Goal: Transaction & Acquisition: Book appointment/travel/reservation

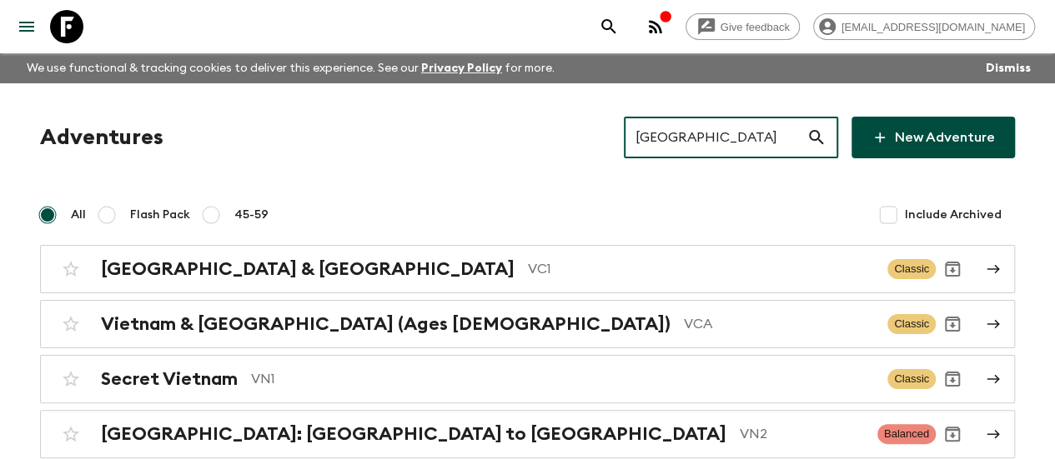
click at [707, 146] on input "[GEOGRAPHIC_DATA]" at bounding box center [715, 137] width 183 height 47
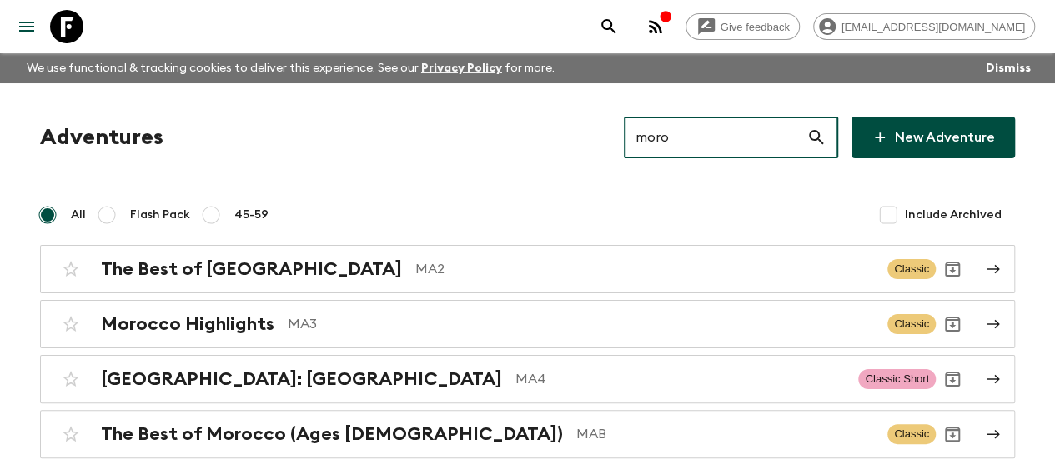
click at [760, 145] on input "moro" at bounding box center [715, 137] width 183 height 47
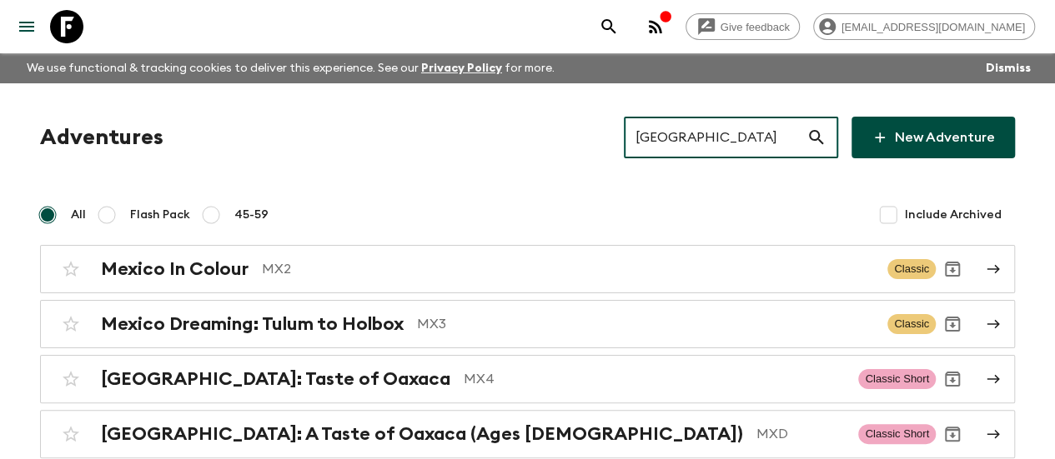
click at [695, 140] on input "[GEOGRAPHIC_DATA]" at bounding box center [715, 137] width 183 height 47
paste input "[GEOGRAPHIC_DATA]"
click at [695, 140] on input "[GEOGRAPHIC_DATA]" at bounding box center [715, 137] width 183 height 47
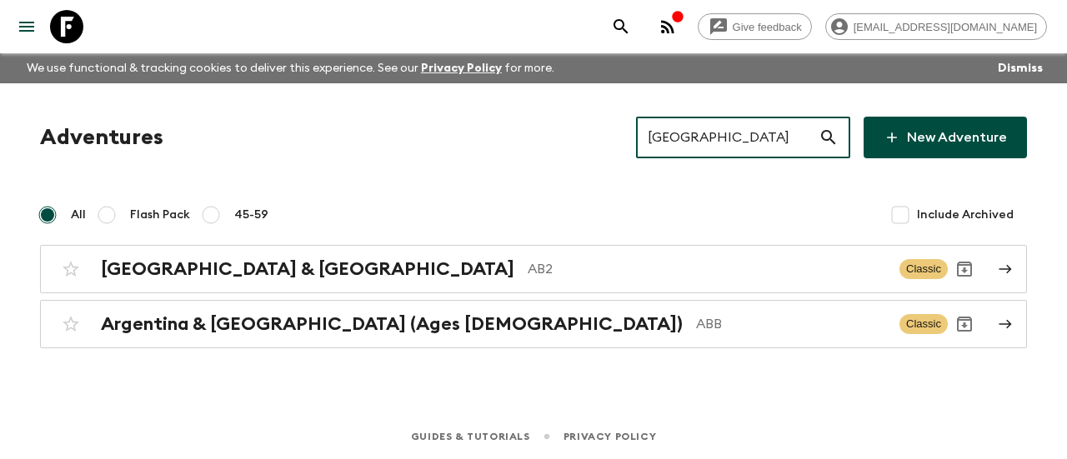
type input "[GEOGRAPHIC_DATA]"
click at [751, 138] on input "[GEOGRAPHIC_DATA]" at bounding box center [727, 137] width 183 height 47
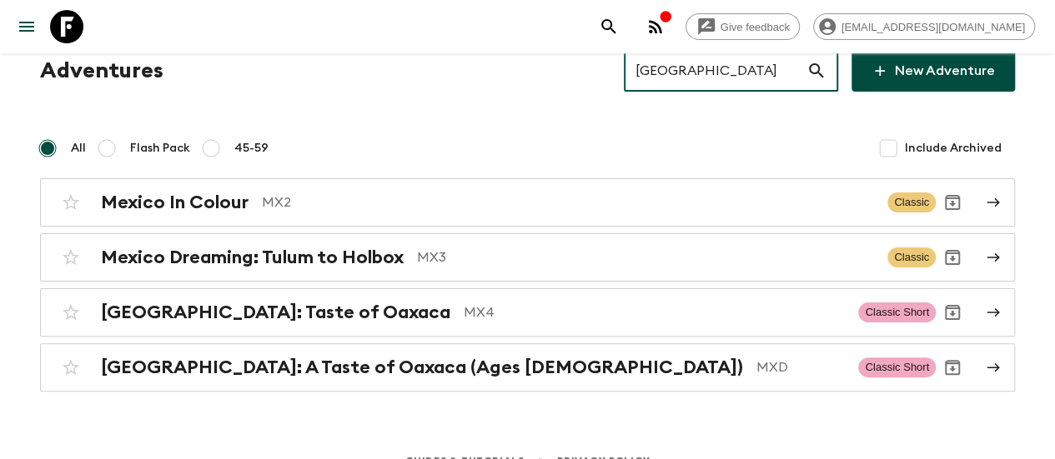
scroll to position [68, 0]
type input "[GEOGRAPHIC_DATA]"
click at [727, 61] on input "[GEOGRAPHIC_DATA]" at bounding box center [715, 70] width 183 height 47
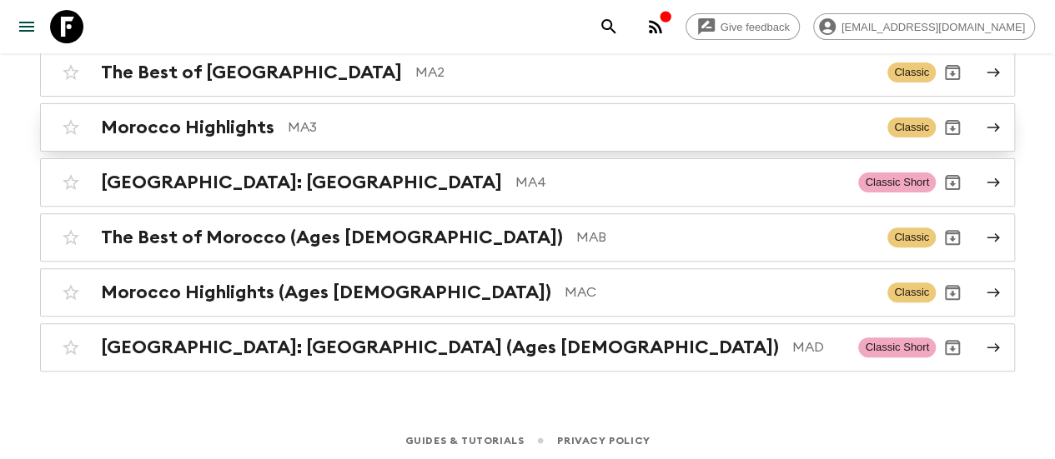
scroll to position [0, 0]
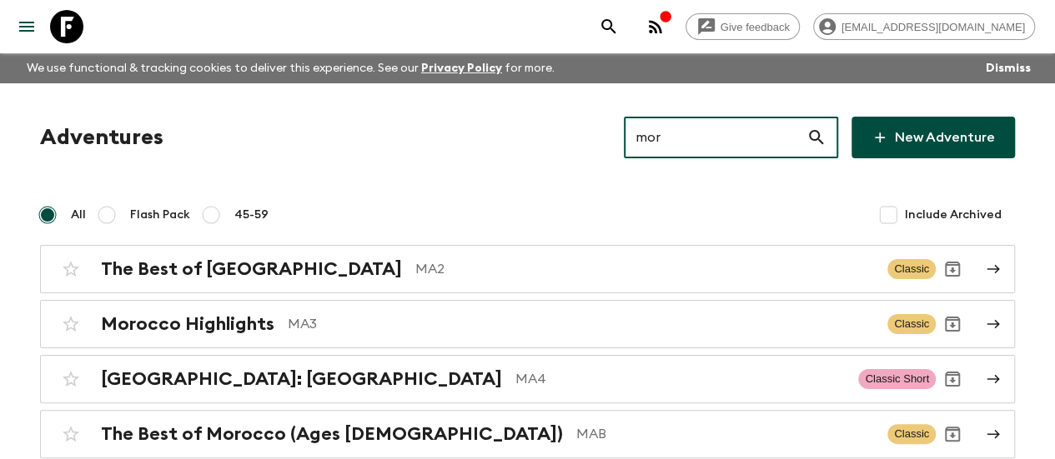
click at [706, 138] on input "mor" at bounding box center [715, 137] width 183 height 47
paste input "[GEOGRAPHIC_DATA] and [GEOGRAPHIC_DATA]"
click at [706, 138] on input "[GEOGRAPHIC_DATA] and [GEOGRAPHIC_DATA]" at bounding box center [715, 137] width 183 height 47
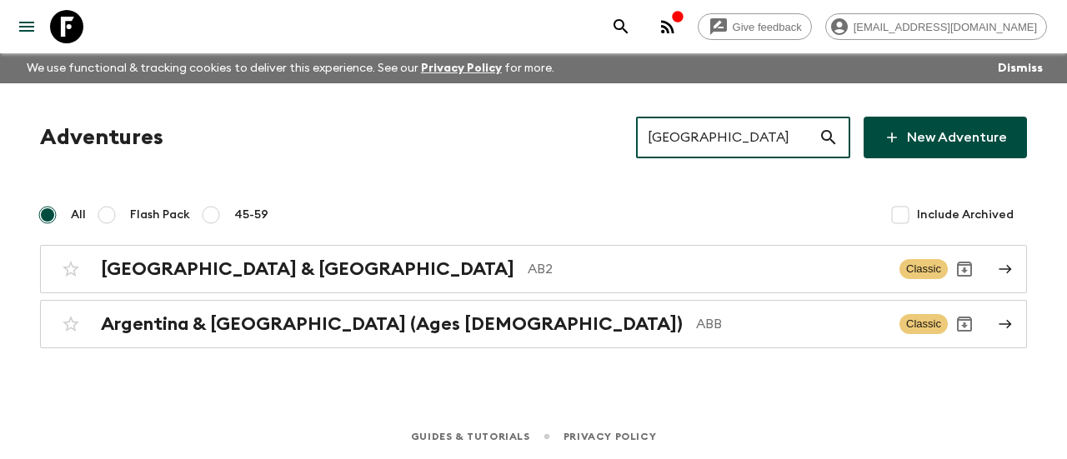
click at [693, 127] on input "[GEOGRAPHIC_DATA]" at bounding box center [727, 137] width 183 height 47
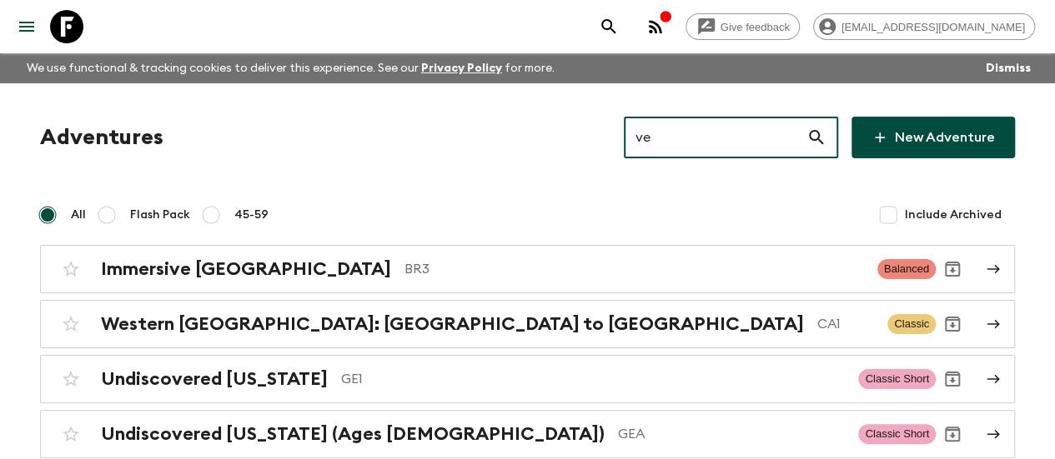
type input "v"
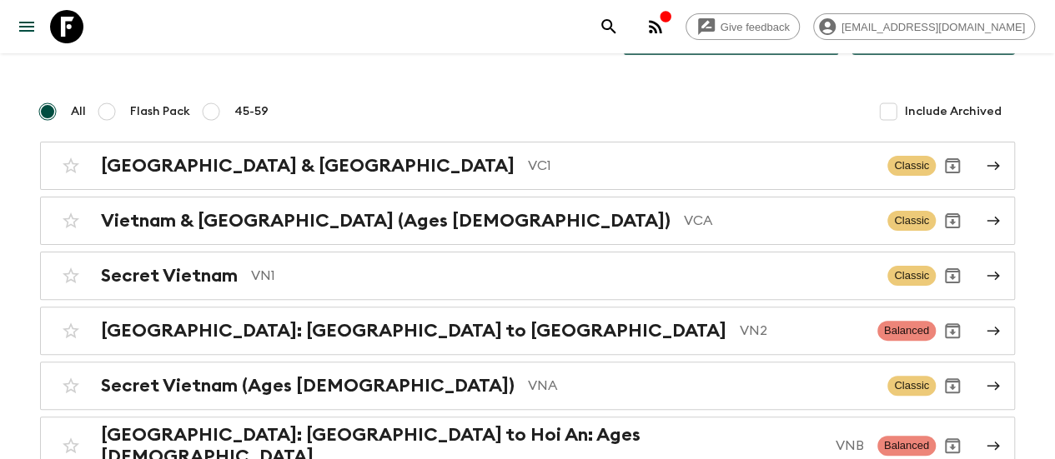
scroll to position [108, 0]
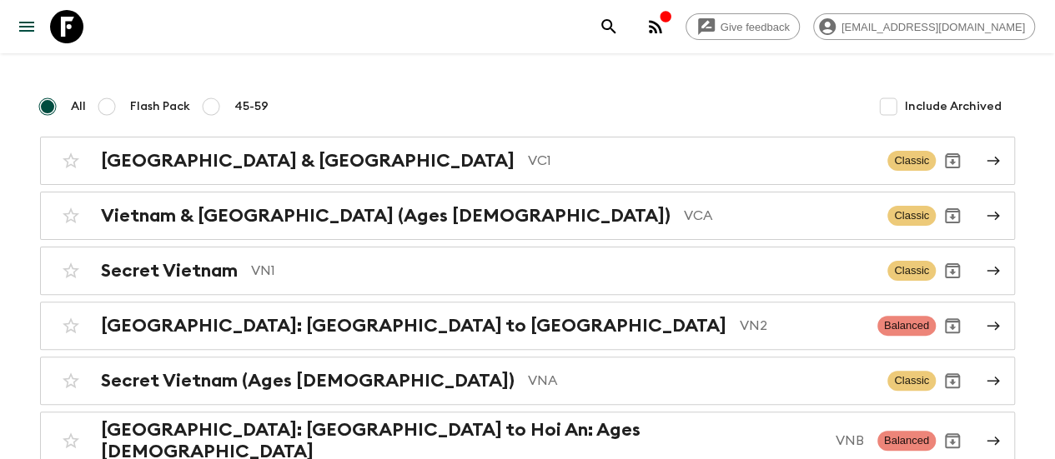
type input "vie"
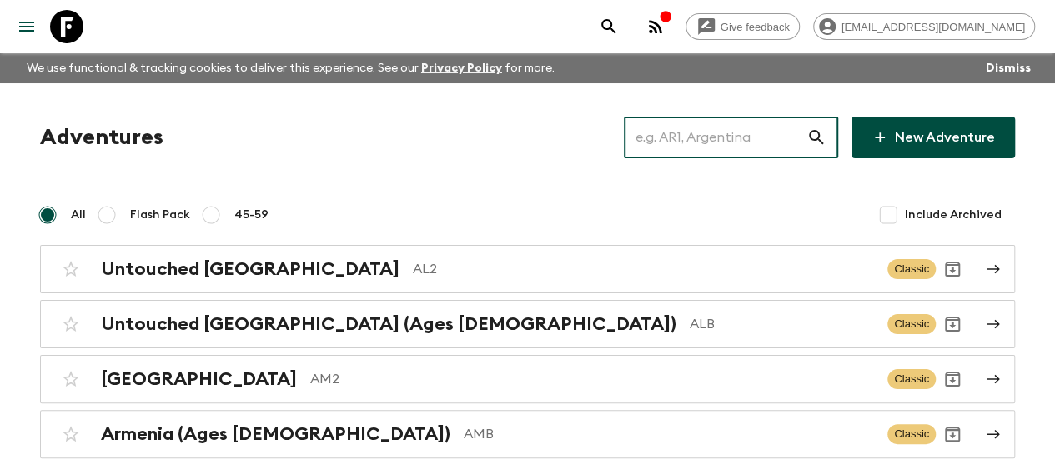
click at [672, 144] on input "text" at bounding box center [715, 137] width 183 height 47
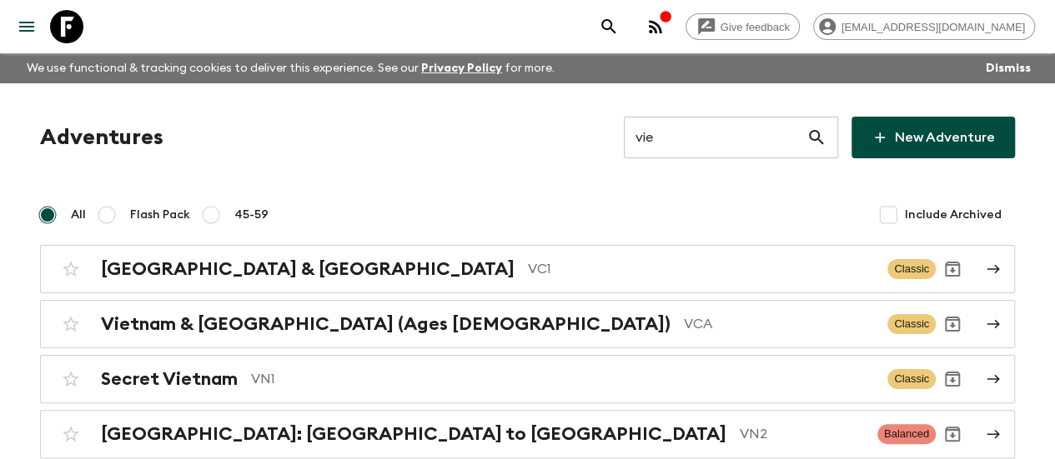
drag, startPoint x: 705, startPoint y: 106, endPoint x: 680, endPoint y: 147, distance: 47.9
click at [680, 147] on div "Adventures vie ​ New Adventure All Flash Pack 45-59 Include Archived [GEOGRAPHI…" at bounding box center [527, 330] width 1055 height 495
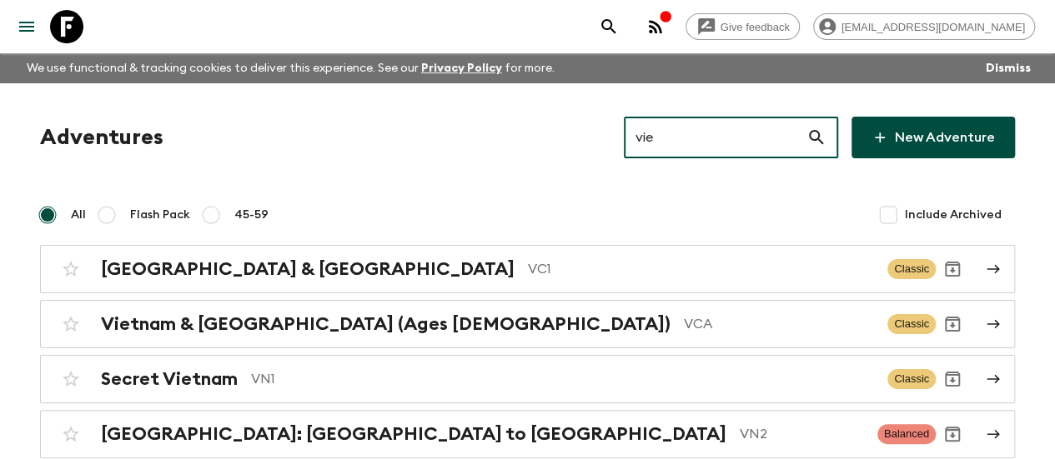
click at [680, 147] on input "vie" at bounding box center [715, 137] width 183 height 47
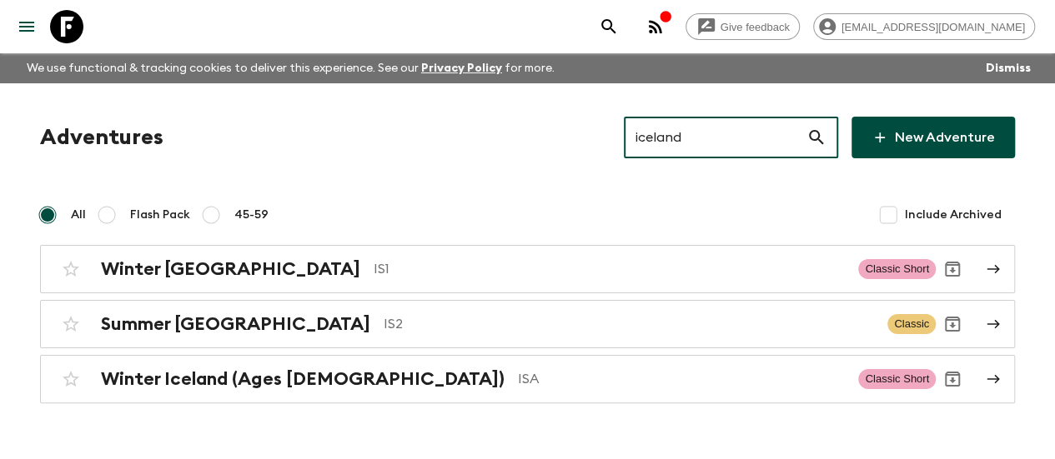
scroll to position [33, 0]
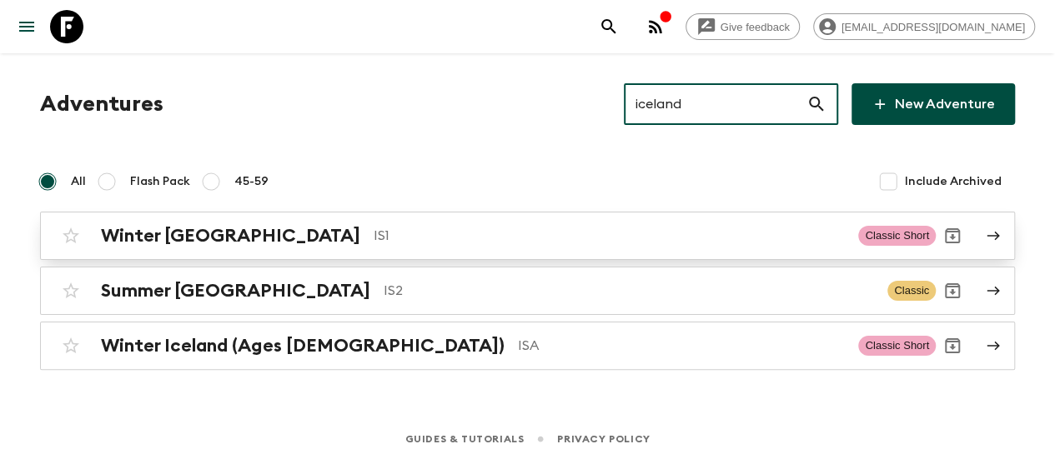
type input "iceland"
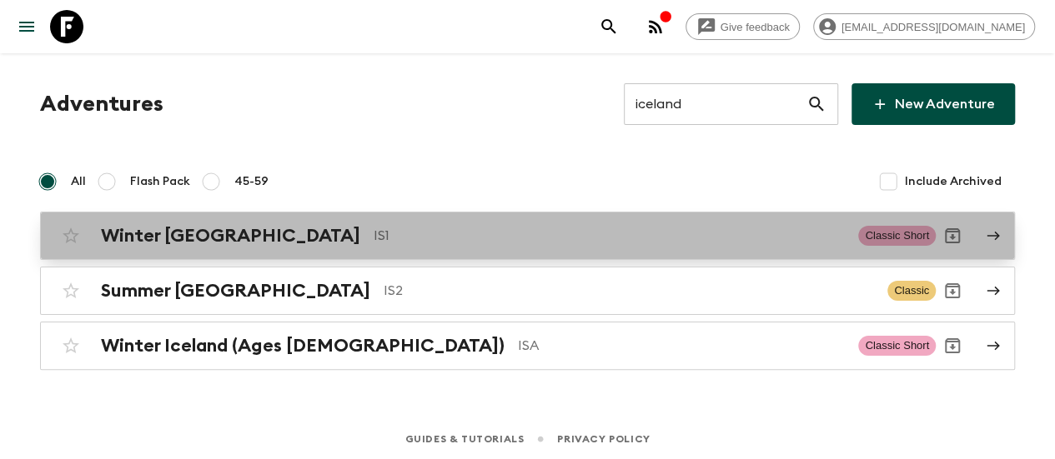
click at [196, 243] on h2 "Winter [GEOGRAPHIC_DATA]" at bounding box center [230, 236] width 259 height 22
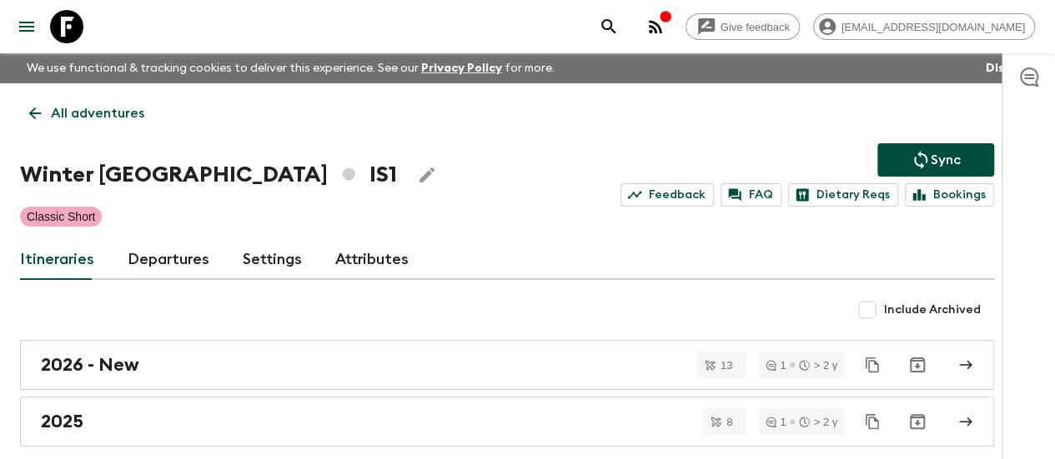
scroll to position [77, 0]
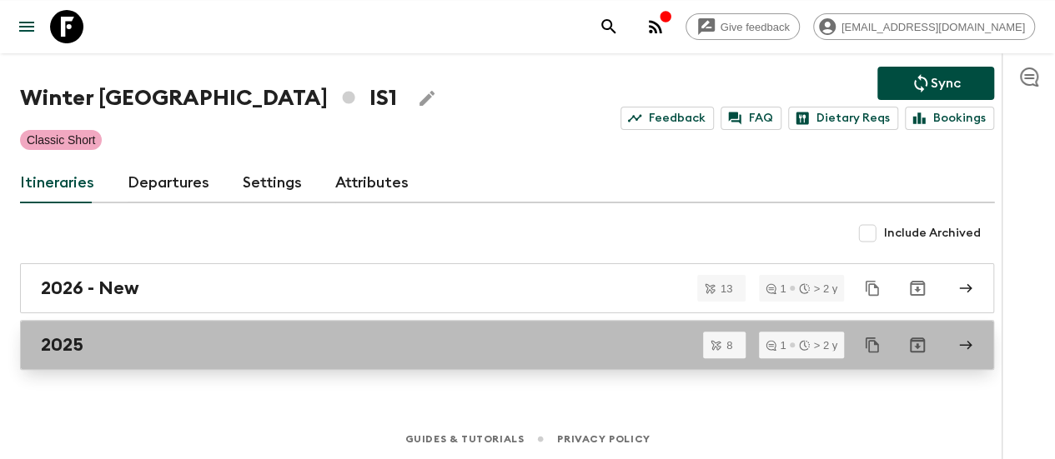
click at [138, 329] on link "2025" at bounding box center [507, 345] width 974 height 50
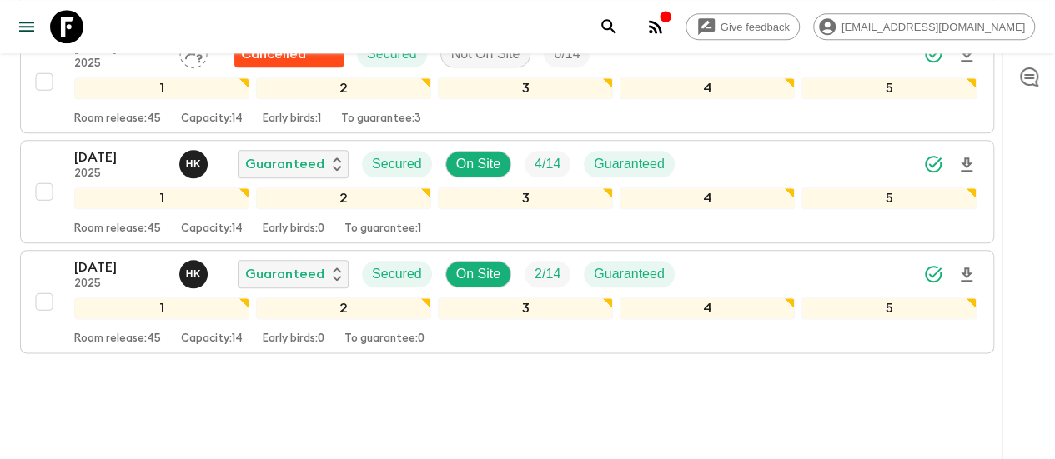
scroll to position [911, 0]
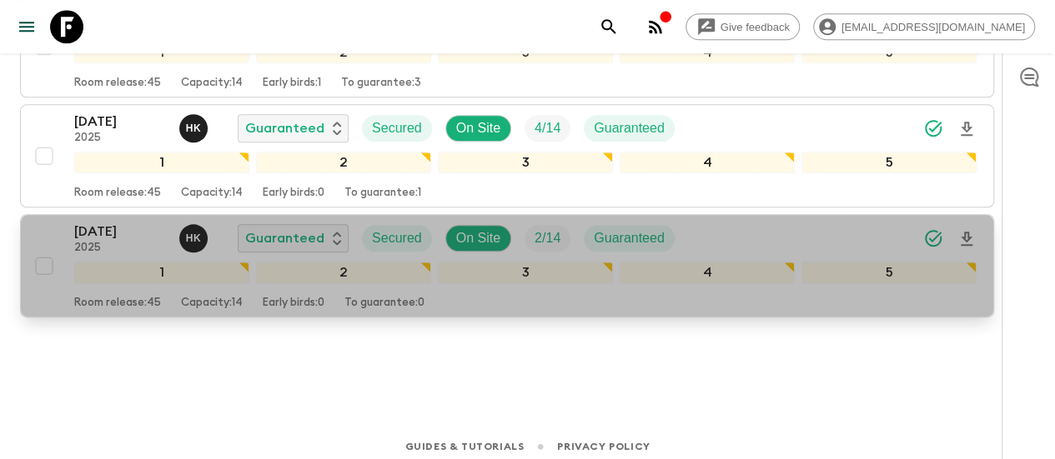
click at [135, 222] on p "[DATE]" at bounding box center [120, 232] width 92 height 20
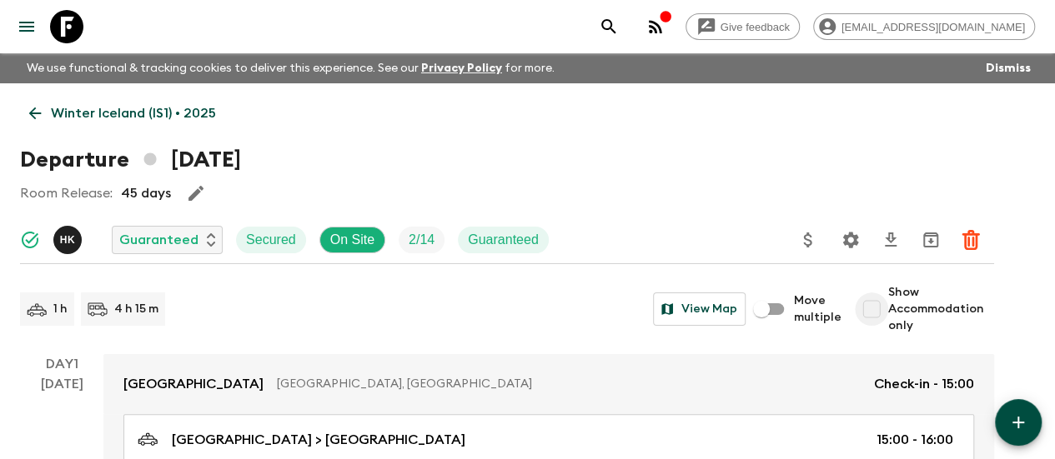
click at [888, 309] on input "Show Accommodation only" at bounding box center [871, 309] width 33 height 33
checkbox input "true"
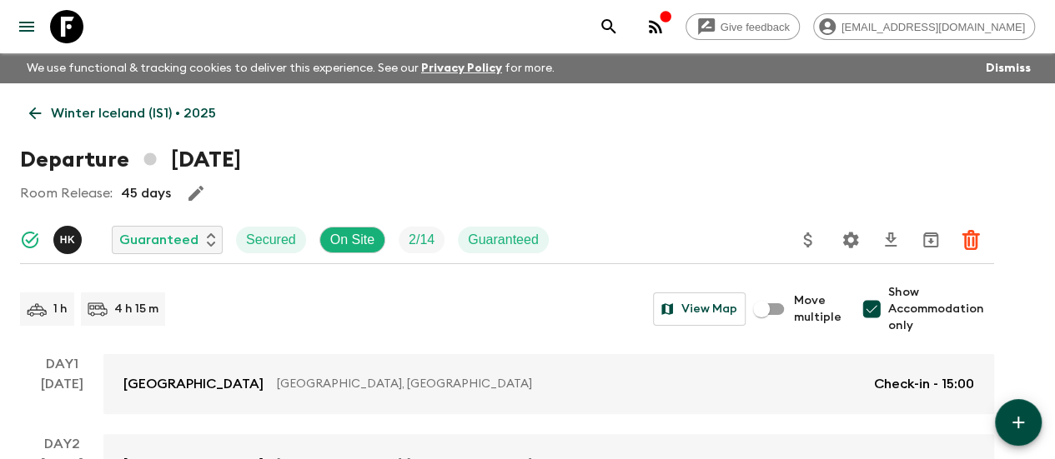
scroll to position [526, 0]
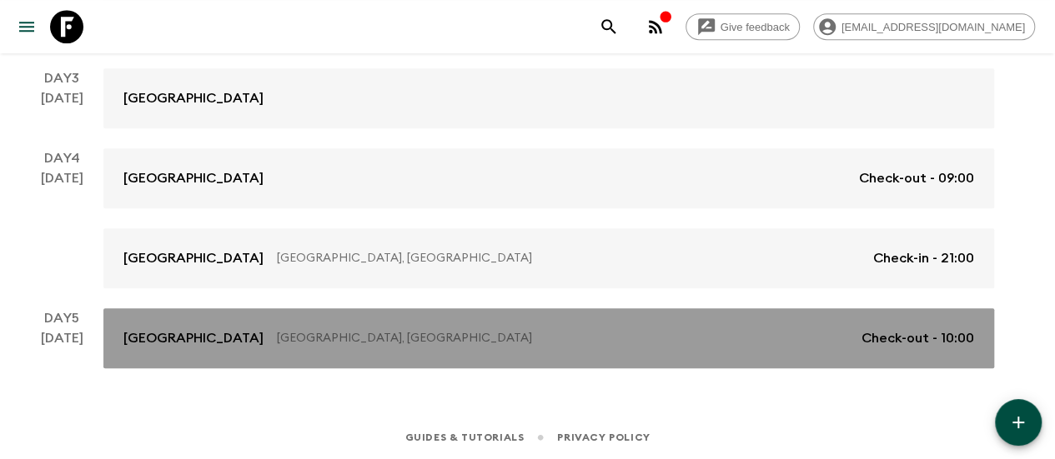
click at [647, 323] on link "[GEOGRAPHIC_DATA], [GEOGRAPHIC_DATA] Check-out - 10:00" at bounding box center [548, 339] width 890 height 60
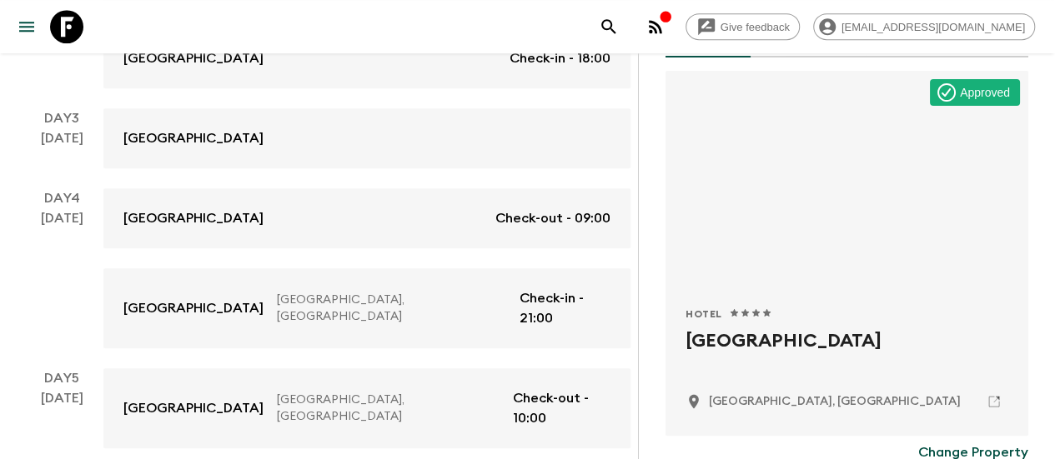
scroll to position [118, 0]
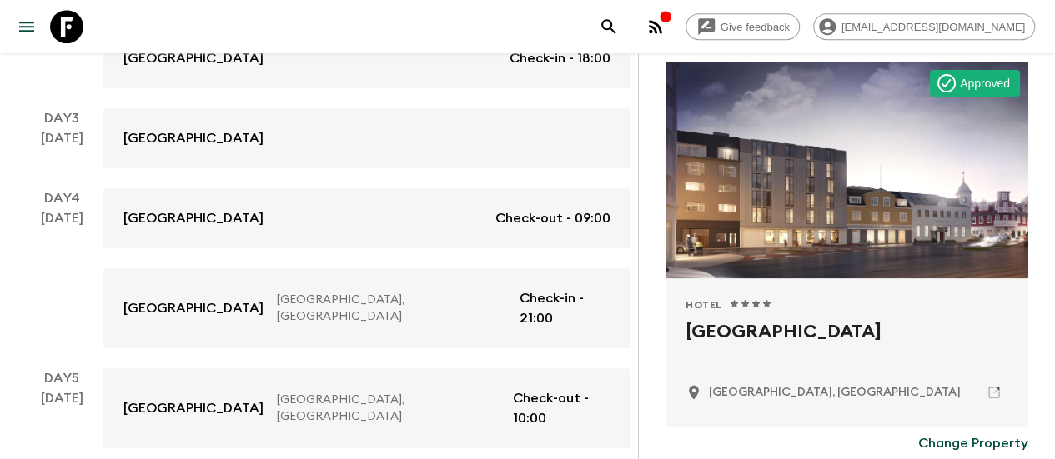
click at [748, 330] on h2 "Exeter Hotel" at bounding box center [846, 345] width 323 height 53
copy div "Exeter Hotel"
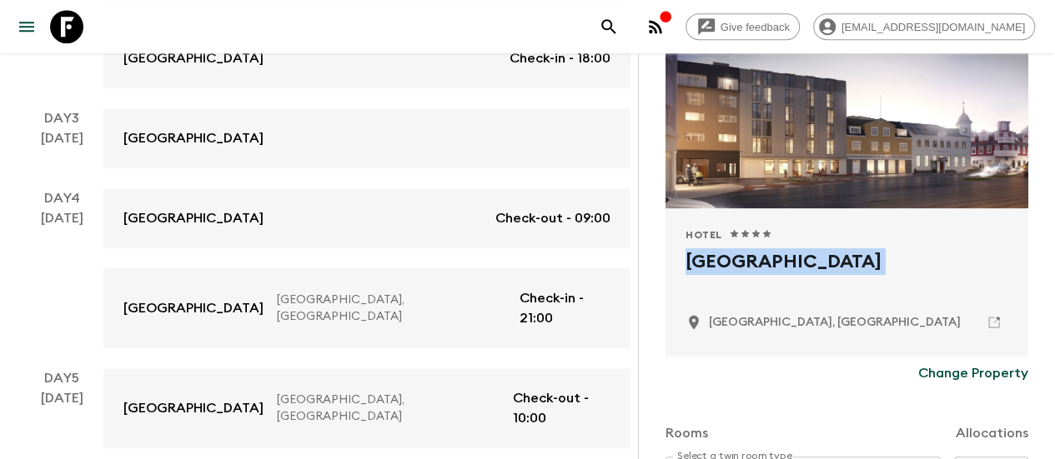
scroll to position [186, 0]
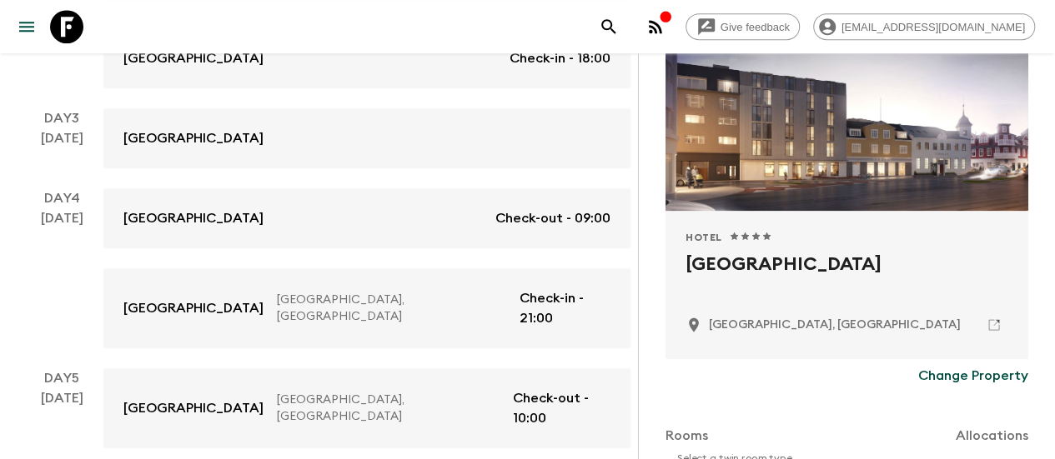
click at [785, 141] on div at bounding box center [846, 102] width 363 height 217
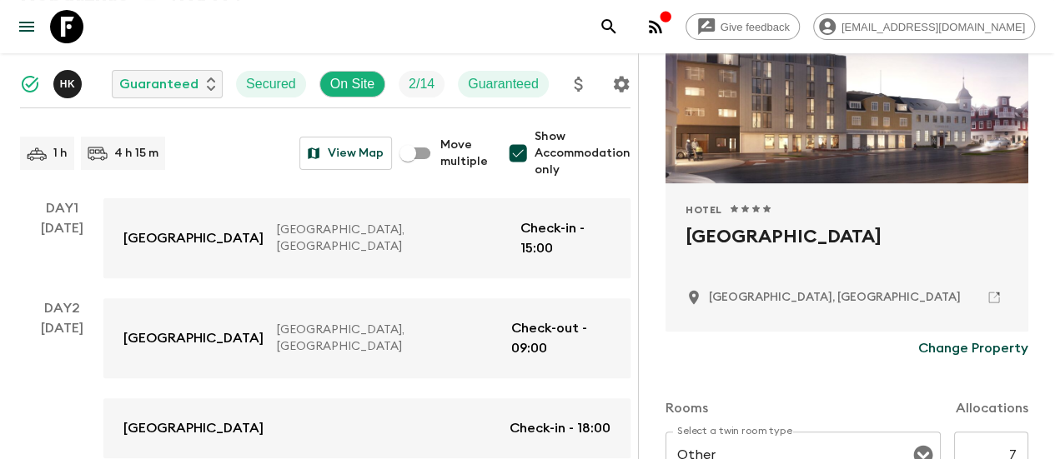
scroll to position [0, 0]
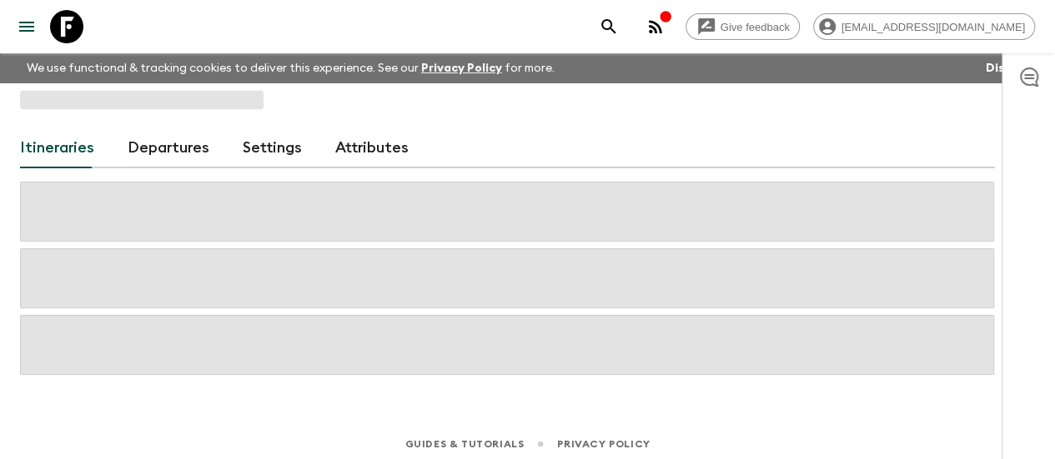
scroll to position [7, 0]
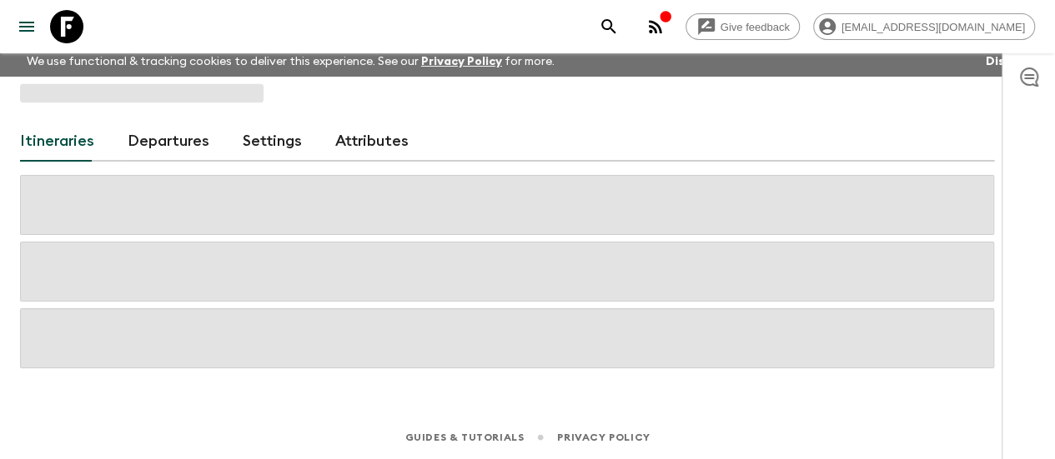
scroll to position [23, 0]
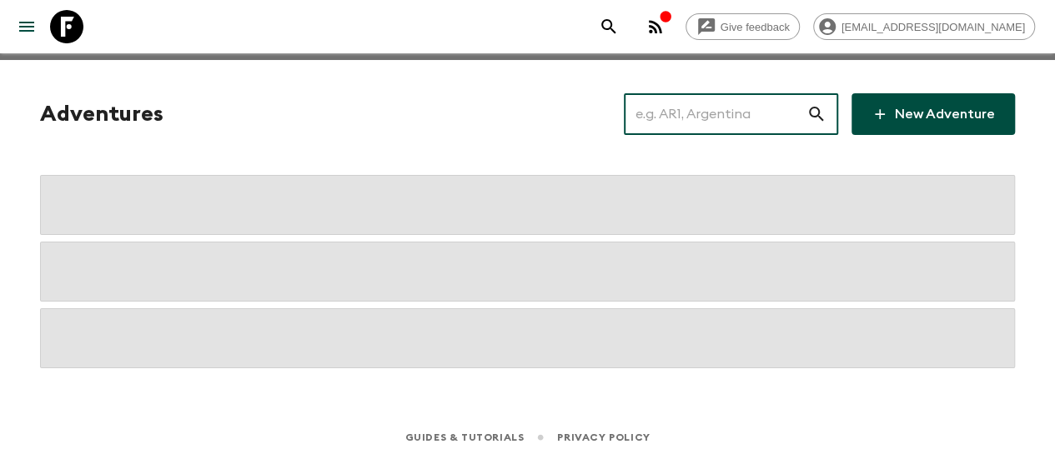
click at [684, 131] on input "text" at bounding box center [715, 114] width 183 height 47
paste input "Mexico"
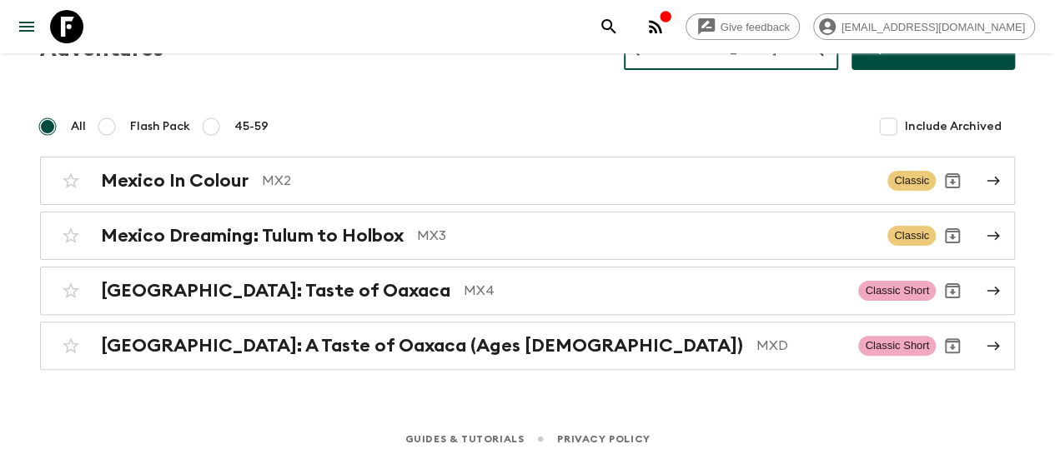
scroll to position [0, 0]
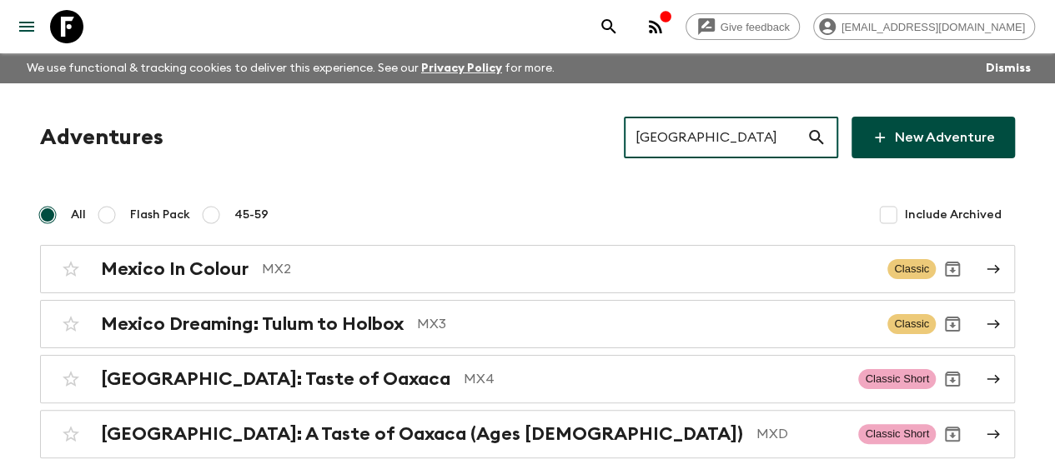
click at [716, 143] on input "Mexico" at bounding box center [715, 137] width 183 height 47
paste input "orocco"
click at [716, 143] on input "Mexico" at bounding box center [715, 137] width 183 height 47
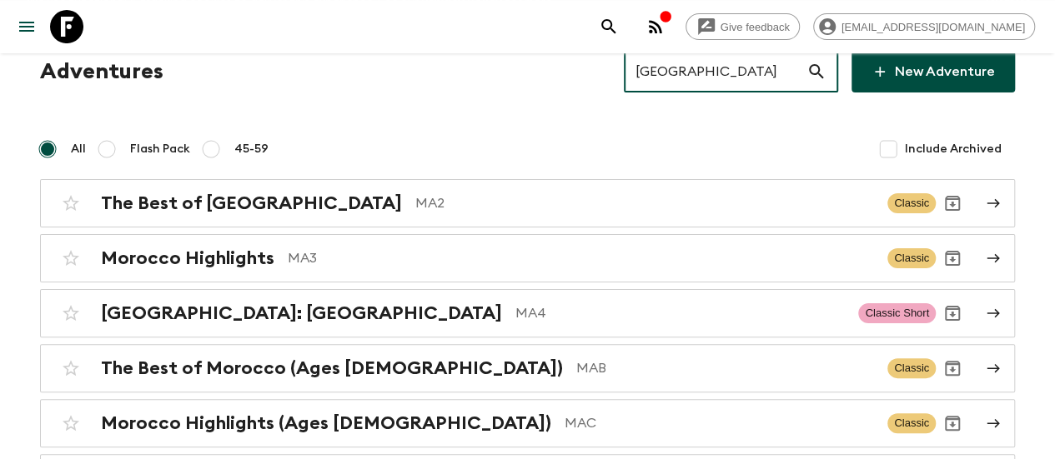
scroll to position [68, 0]
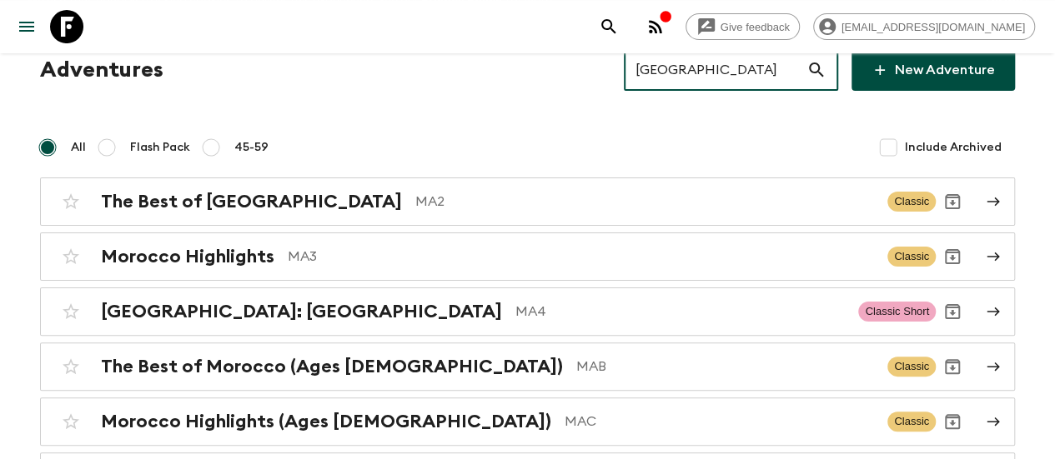
click at [704, 78] on input "Morocco" at bounding box center [715, 70] width 183 height 47
paste input "Iceland"
click at [704, 78] on div "Give feedback blackpanda@flashpack.com We use functional & tracking cookies to …" at bounding box center [527, 262] width 1055 height 660
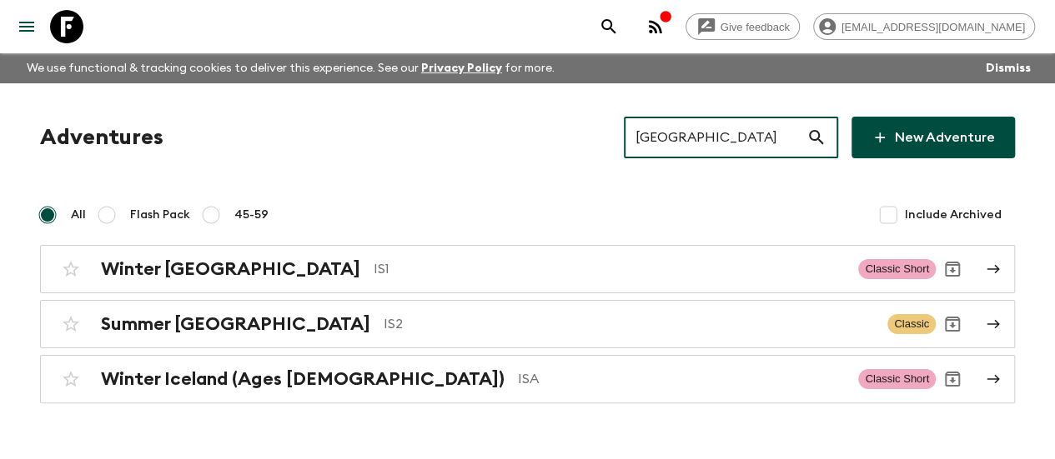
type input "Iceland"
